Goal: Find specific fact: Find specific fact

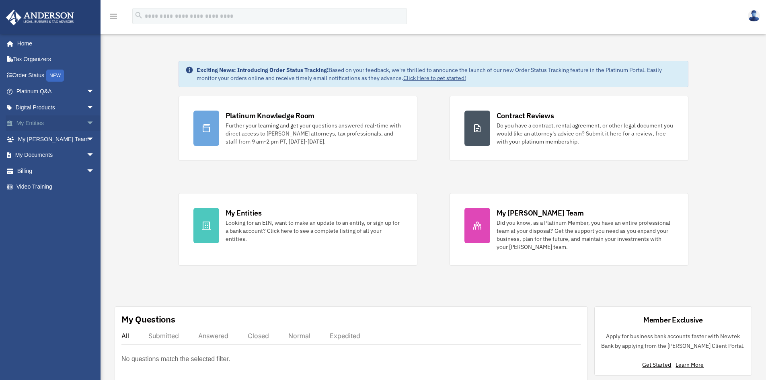
click at [55, 125] on link "My Entities arrow_drop_down" at bounding box center [56, 123] width 101 height 16
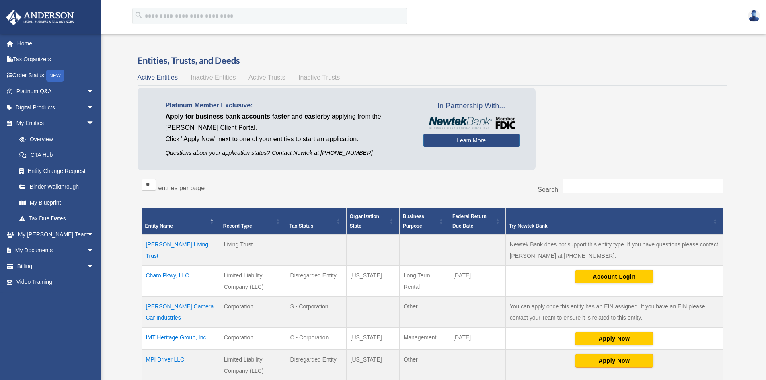
click at [174, 277] on td "Charo Pkwy, LLC" at bounding box center [181, 281] width 78 height 31
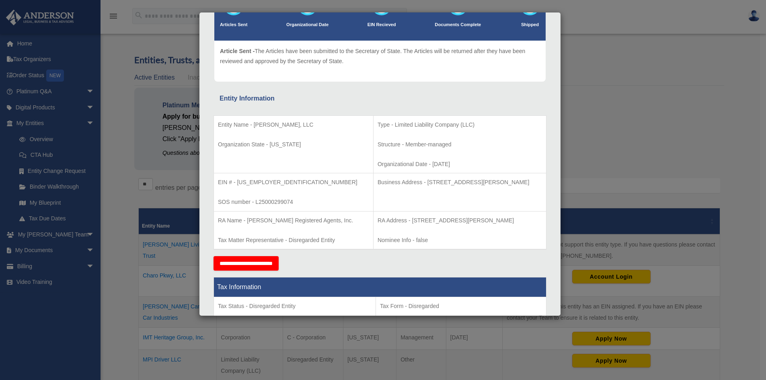
scroll to position [80, 0]
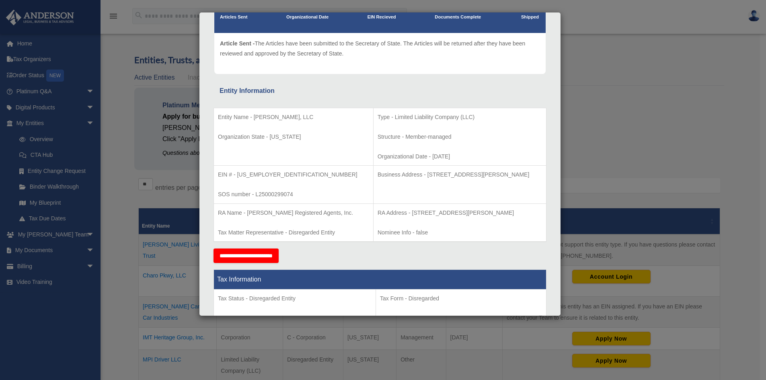
click at [236, 171] on p "EIN # - 39-2917302" at bounding box center [293, 175] width 151 height 10
drag, startPoint x: 237, startPoint y: 173, endPoint x: 281, endPoint y: 173, distance: 44.2
click at [281, 173] on p "EIN # - 39-2917302" at bounding box center [293, 175] width 151 height 10
copy p "39-2917302"
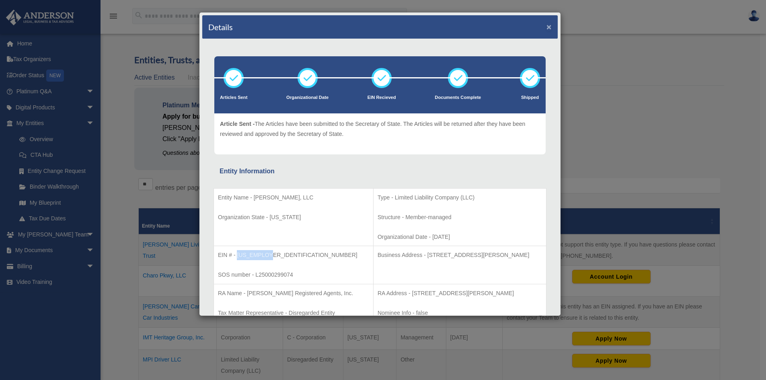
click at [546, 25] on button "×" at bounding box center [548, 27] width 5 height 8
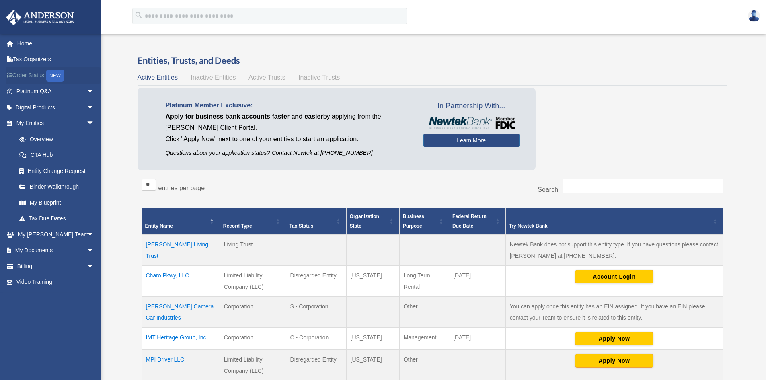
click at [30, 75] on link "Order Status NEW" at bounding box center [56, 75] width 101 height 16
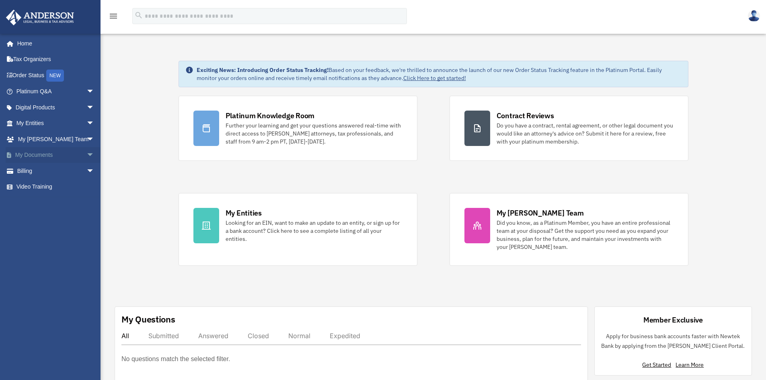
click at [45, 151] on link "My Documents arrow_drop_down" at bounding box center [56, 155] width 101 height 16
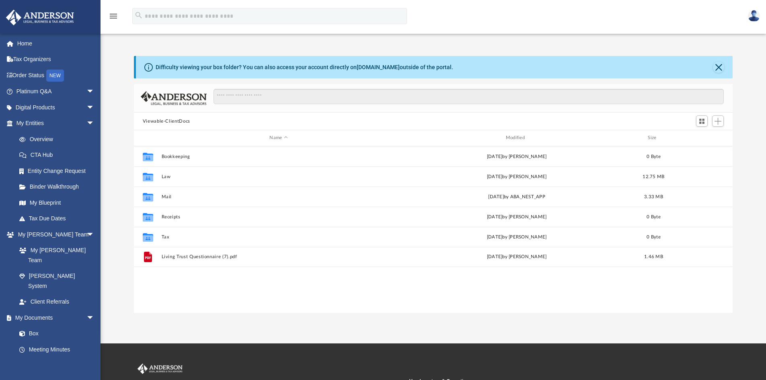
scroll to position [177, 593]
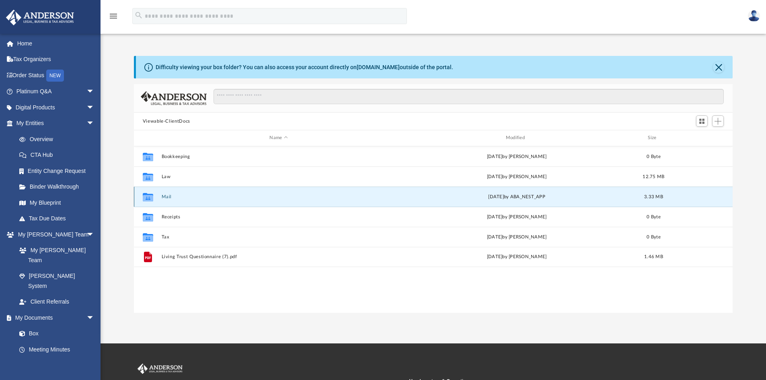
click at [166, 194] on button "Mail" at bounding box center [278, 196] width 234 height 5
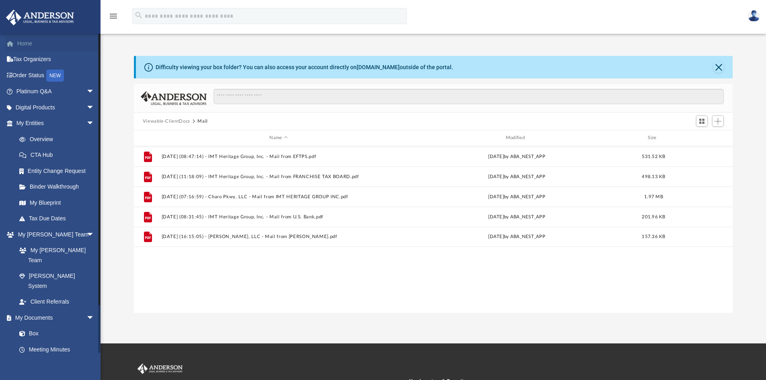
click at [57, 46] on link "Home" at bounding box center [56, 43] width 101 height 16
